Goal: Use online tool/utility: Utilize a website feature to perform a specific function

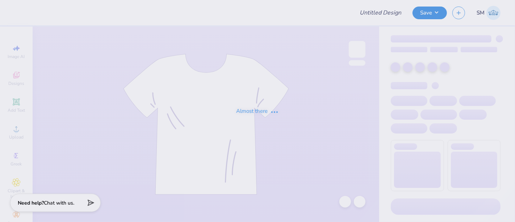
type input "Vests for Student Nurse Association, [GEOGRAPHIC_DATA]"
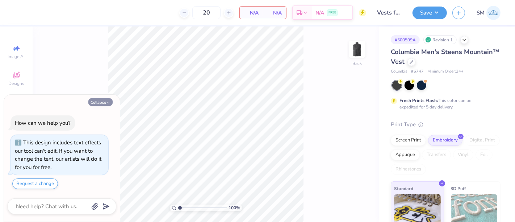
click at [99, 104] on button "Collapse" at bounding box center [100, 102] width 24 height 8
type textarea "x"
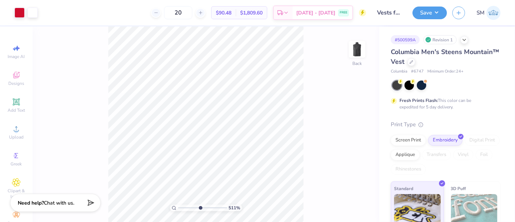
drag, startPoint x: 182, startPoint y: 208, endPoint x: 200, endPoint y: 202, distance: 18.6
type input "5.11"
click at [200, 204] on input "range" at bounding box center [202, 207] width 49 height 7
click at [427, 10] on button "Save" at bounding box center [429, 11] width 34 height 13
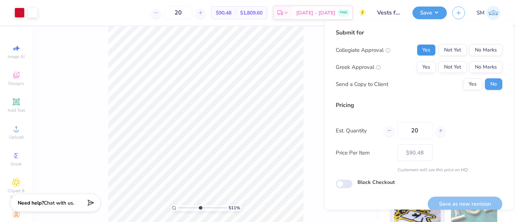
click at [422, 49] on button "Yes" at bounding box center [426, 50] width 19 height 12
click at [474, 69] on button "No Marks" at bounding box center [485, 67] width 33 height 12
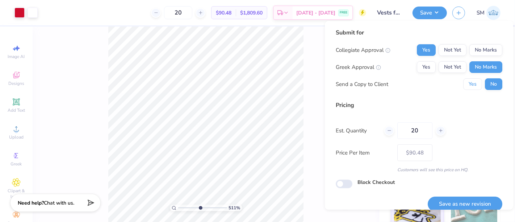
click at [464, 86] on button "Yes" at bounding box center [472, 84] width 19 height 12
click at [466, 202] on button "Save as new revision" at bounding box center [465, 203] width 75 height 15
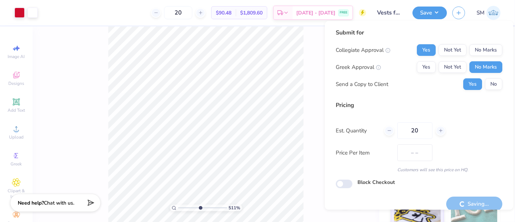
type input "$90.48"
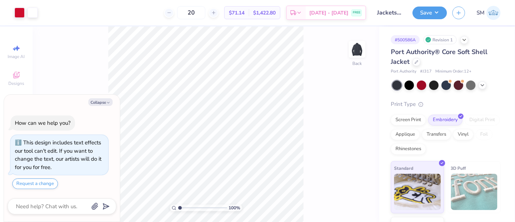
drag, startPoint x: 102, startPoint y: 102, endPoint x: 104, endPoint y: 119, distance: 17.4
click at [102, 102] on button "Collapse" at bounding box center [100, 102] width 24 height 8
type textarea "x"
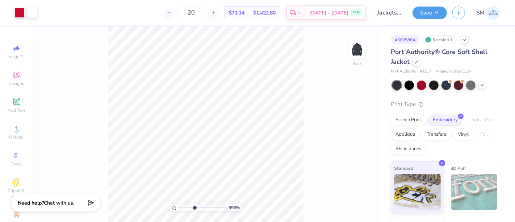
drag, startPoint x: 184, startPoint y: 208, endPoint x: 194, endPoint y: 204, distance: 11.1
type input "4.07"
click at [194, 205] on input "range" at bounding box center [202, 207] width 49 height 7
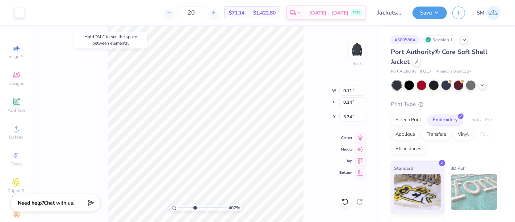
type input "3.34"
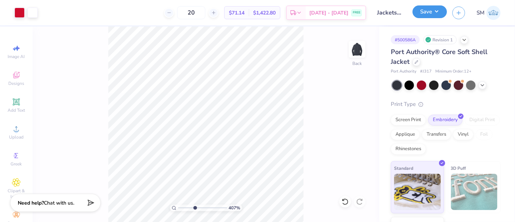
click at [437, 9] on button "Save" at bounding box center [429, 11] width 34 height 13
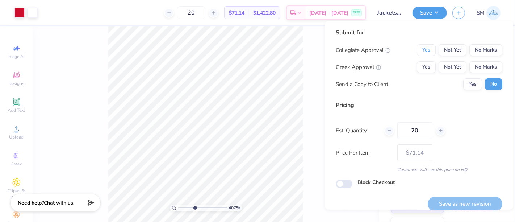
drag, startPoint x: 416, startPoint y: 54, endPoint x: 436, endPoint y: 59, distance: 21.2
click at [417, 54] on button "Yes" at bounding box center [426, 50] width 19 height 12
drag, startPoint x: 478, startPoint y: 63, endPoint x: 473, endPoint y: 74, distance: 11.5
click at [477, 66] on button "No Marks" at bounding box center [485, 67] width 33 height 12
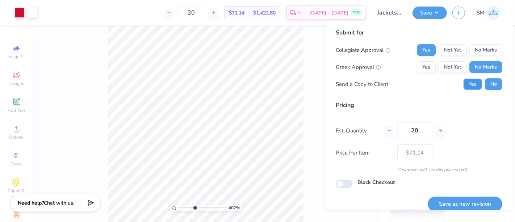
drag, startPoint x: 469, startPoint y: 83, endPoint x: 475, endPoint y: 143, distance: 60.5
click at [469, 84] on button "Yes" at bounding box center [472, 84] width 19 height 12
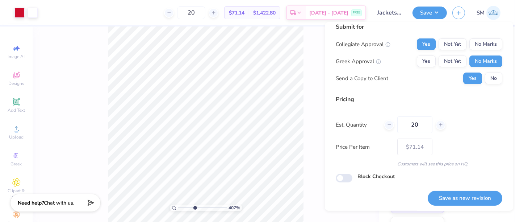
scroll to position [8, 0]
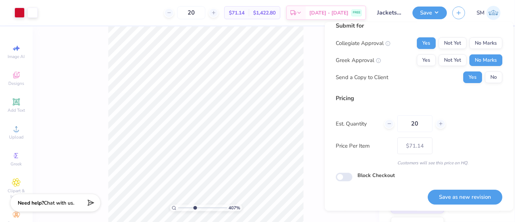
click at [461, 194] on button "Save as new revision" at bounding box center [465, 196] width 75 height 15
type input "$71.14"
